Goal: Answer question/provide support

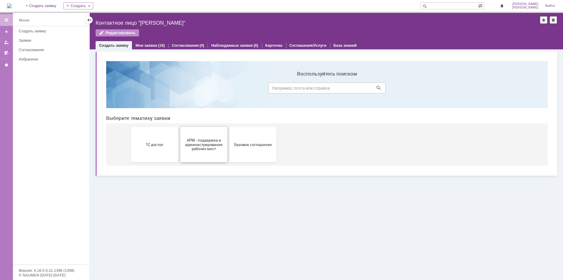
click at [209, 151] on button "АРМ - поддержка и администрирование рабочих мест" at bounding box center [203, 144] width 47 height 35
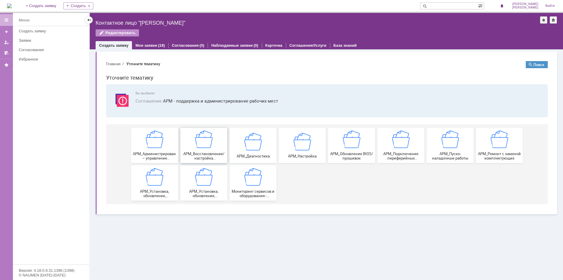
click at [200, 145] on img at bounding box center [204, 139] width 18 height 18
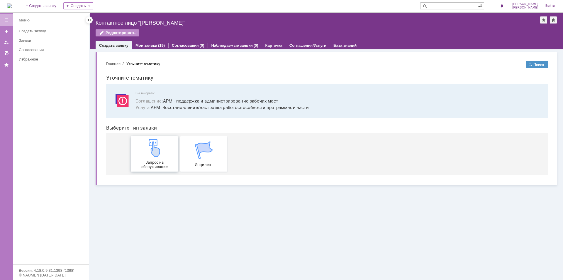
click at [163, 154] on img at bounding box center [155, 148] width 18 height 18
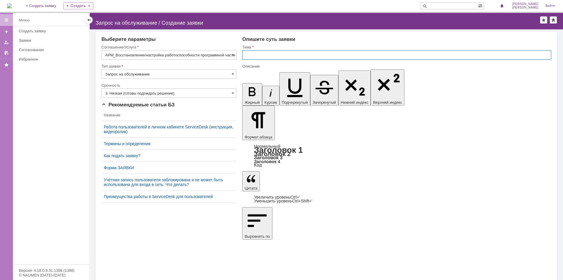
click at [265, 56] on input "text" at bounding box center [396, 54] width 309 height 9
click at [266, 55] on input "text" at bounding box center [396, 54] width 309 height 9
type input "D"
click at [333, 54] on input "Восстановление доступа в [GEOGRAPHIC_DATA] собственни ку" at bounding box center [396, 54] width 309 height 9
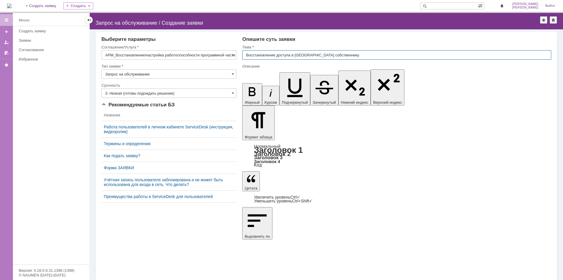
type input "Восстановление доступа в [GEOGRAPHIC_DATA] собственнику"
